Goal: Task Accomplishment & Management: Complete application form

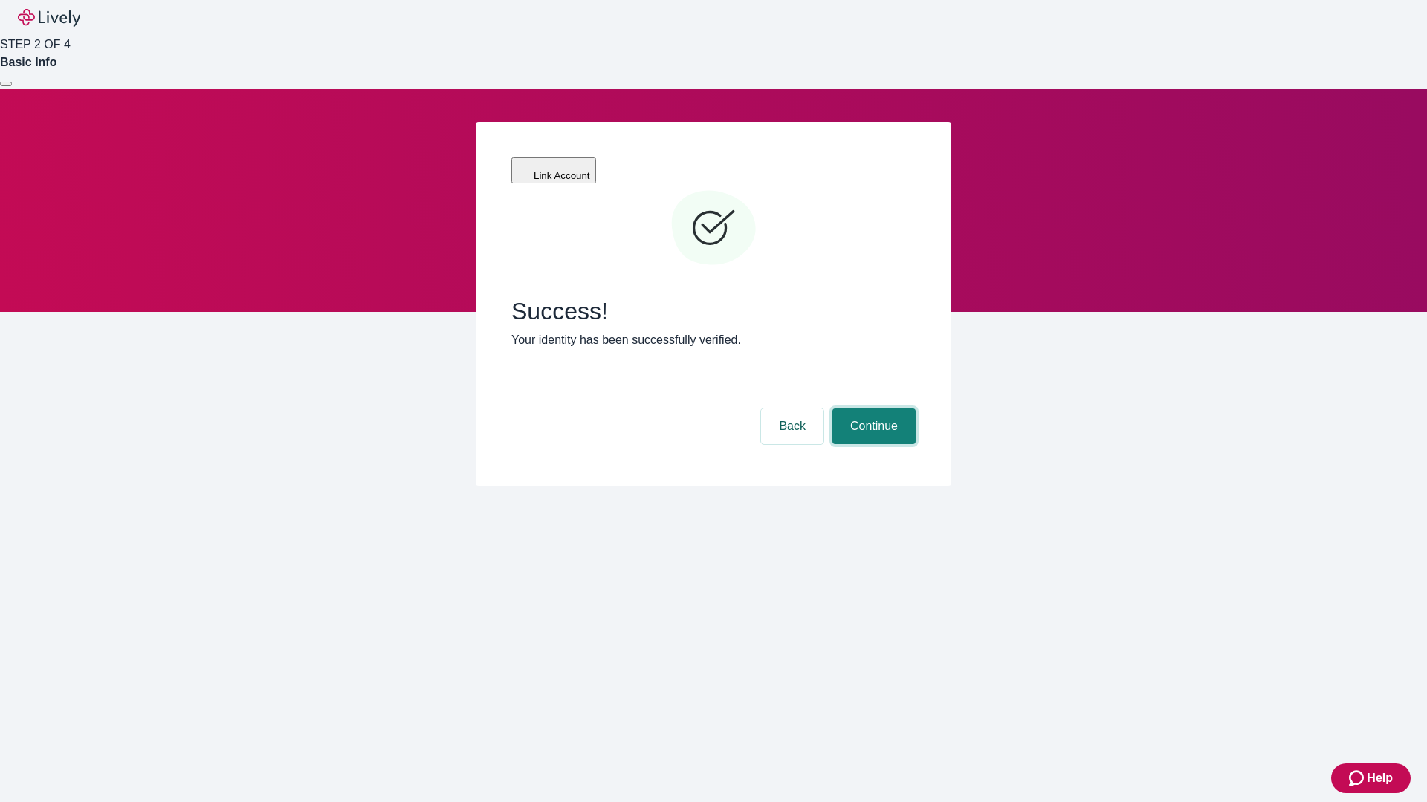
click at [872, 409] on button "Continue" at bounding box center [873, 427] width 83 height 36
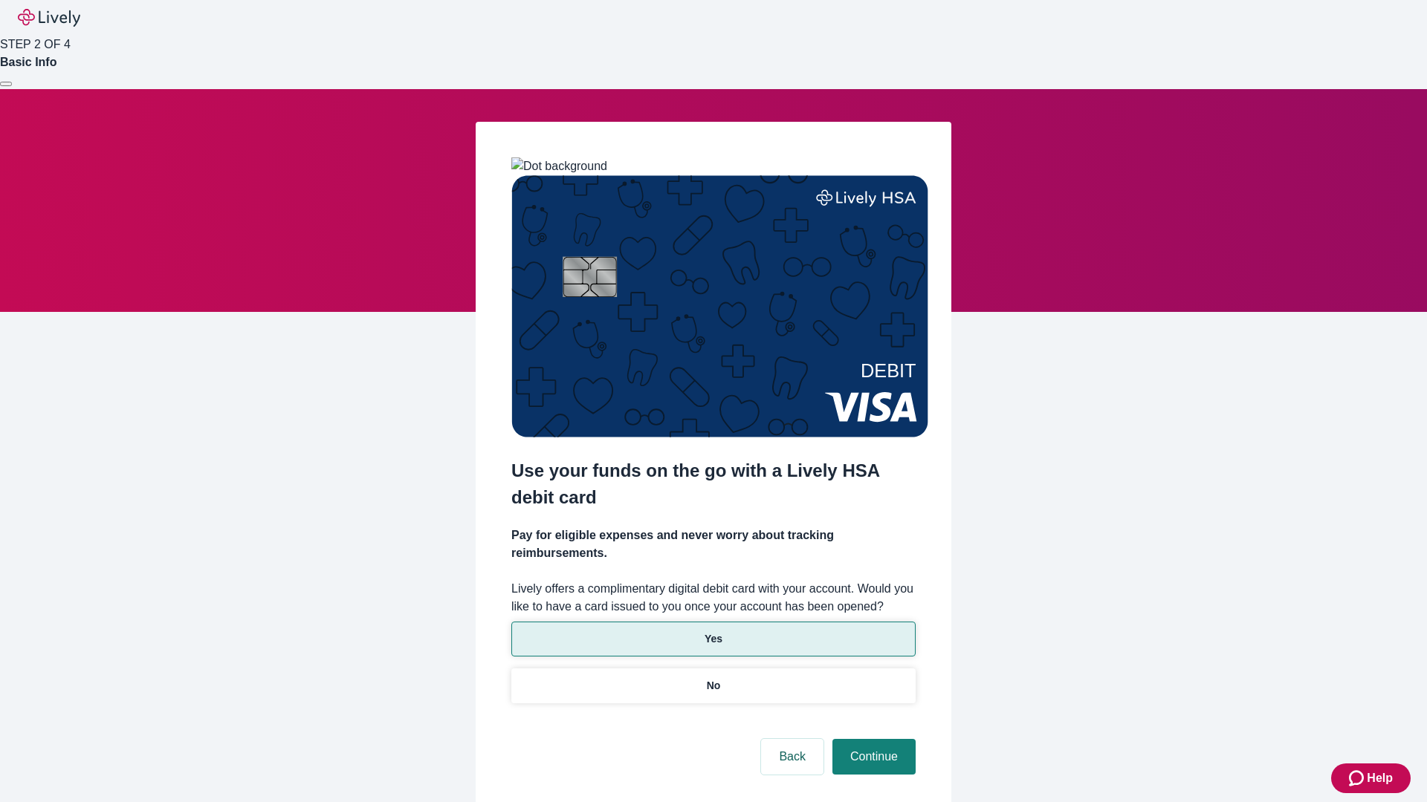
click at [713, 632] on p "Yes" at bounding box center [713, 640] width 18 height 16
click at [872, 739] on button "Continue" at bounding box center [873, 757] width 83 height 36
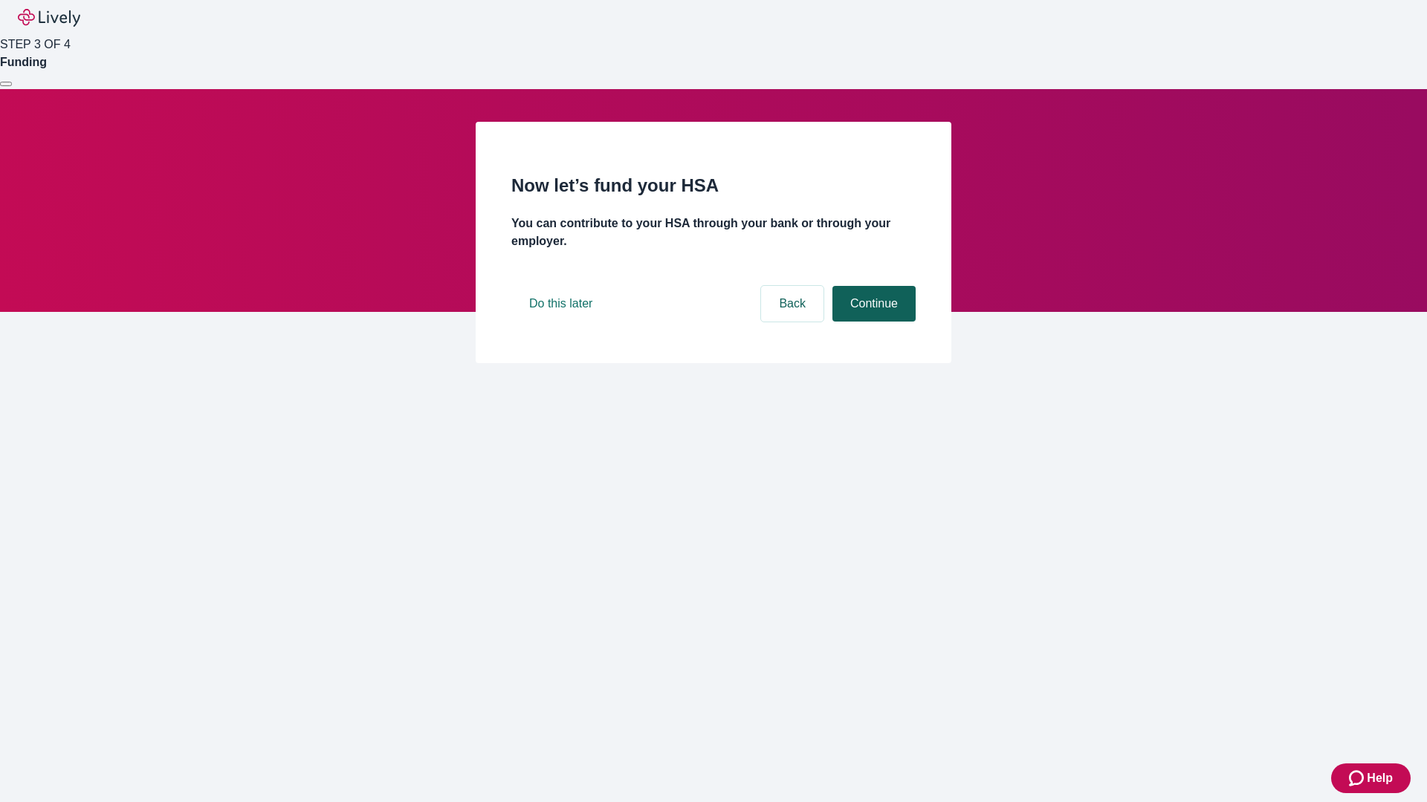
click at [872, 322] on button "Continue" at bounding box center [873, 304] width 83 height 36
